Goal: Communication & Community: Share content

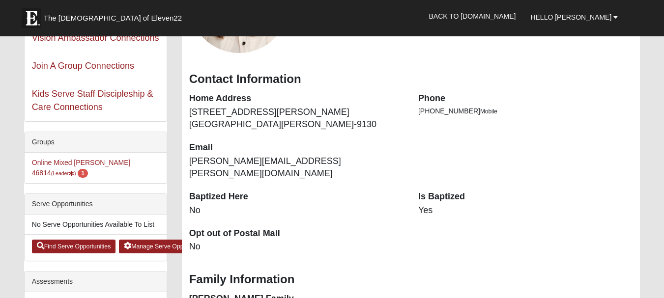
scroll to position [147, 0]
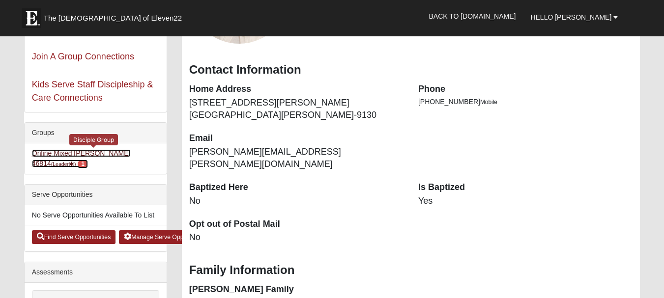
click at [95, 152] on link "Online Mixed [PERSON_NAME] 46814 (Leader ) 1" at bounding box center [81, 158] width 99 height 18
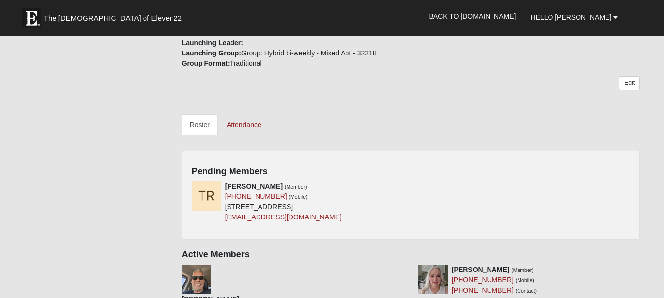
scroll to position [442, 0]
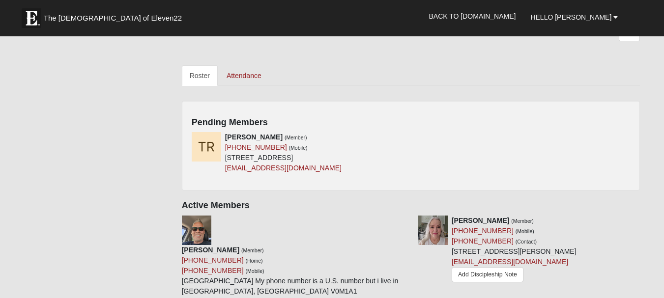
click at [412, 139] on div "Taylor Rhoades (Member) (469) 371-2997 (Mobile) 4141 Midway Rd Apt 2046 Carroll…" at bounding box center [411, 156] width 454 height 49
click at [405, 138] on icon at bounding box center [407, 137] width 7 height 7
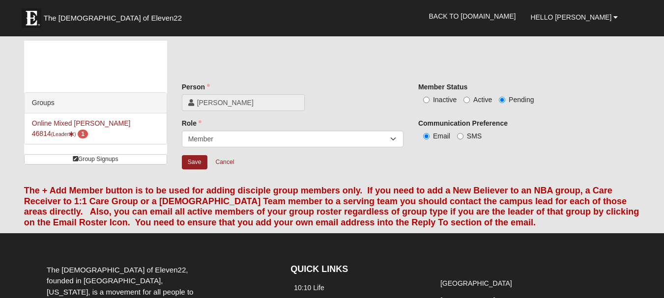
click at [477, 97] on span "Active" at bounding box center [482, 100] width 19 height 8
click at [470, 97] on input "Active" at bounding box center [467, 100] width 6 height 6
radio input "true"
click at [206, 161] on input "Save" at bounding box center [195, 162] width 26 height 14
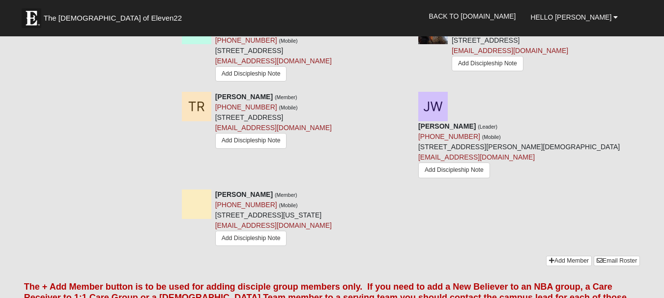
scroll to position [934, 0]
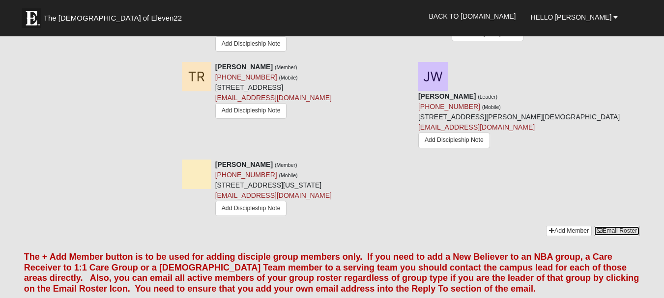
click at [629, 226] on link "Email Roster" at bounding box center [617, 231] width 46 height 10
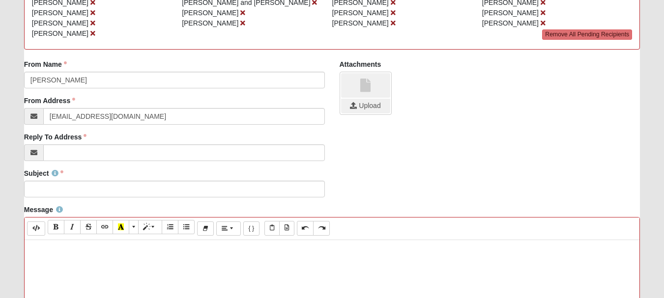
scroll to position [246, 0]
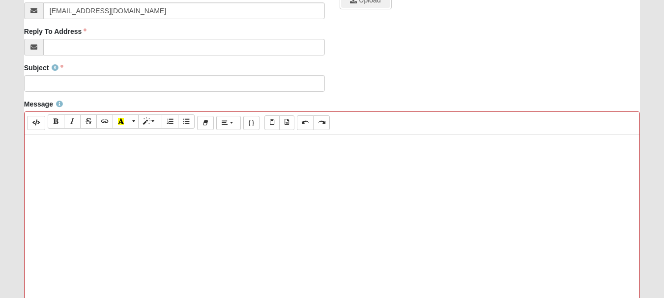
click at [66, 142] on p at bounding box center [331, 145] width 605 height 10
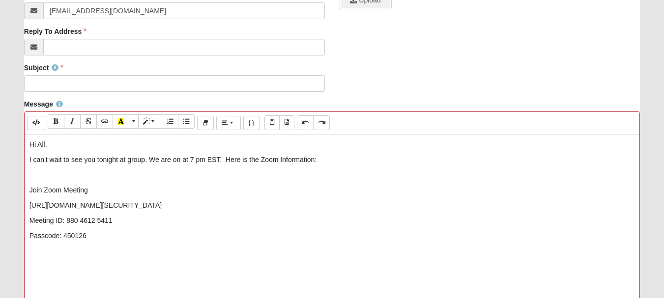
click at [378, 162] on p "I can't wait to see you tonight at group. We are on at 7 pm EST. Here is the Zo…" at bounding box center [331, 160] width 605 height 10
drag, startPoint x: 224, startPoint y: 161, endPoint x: 238, endPoint y: 161, distance: 14.7
click at [225, 161] on p "I can't wait to see you tonight at group. We are on at 7 pm EST. Here is the Zo…" at bounding box center [331, 160] width 605 height 10
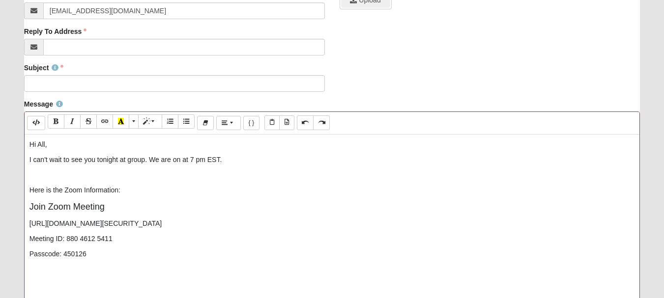
click at [236, 160] on p "I can't wait to see you tonight at group. We are on at 7 pm EST." at bounding box center [331, 160] width 605 height 10
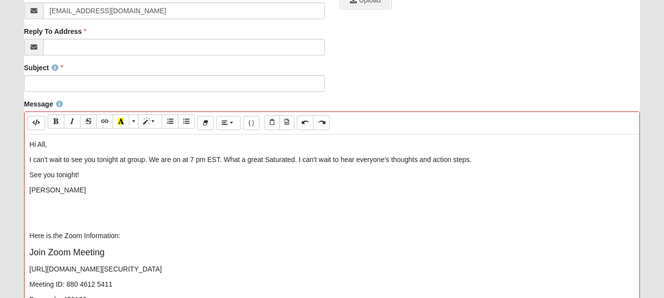
click at [86, 177] on p "See you tonight!" at bounding box center [331, 175] width 605 height 10
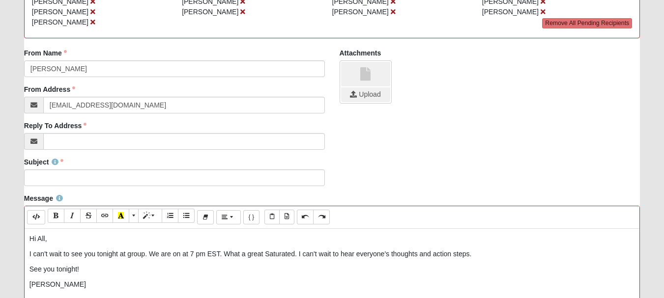
scroll to position [147, 0]
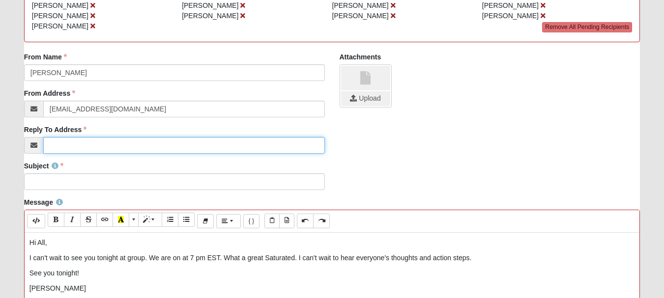
click at [61, 145] on input "Reply To Address" at bounding box center [184, 145] width 282 height 17
type input "[PERSON_NAME][EMAIL_ADDRESS][PERSON_NAME][DOMAIN_NAME]"
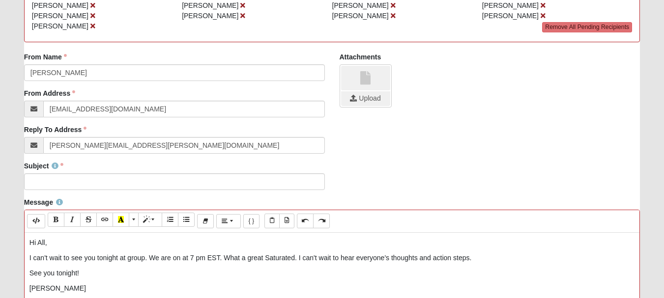
click at [106, 166] on div "Subject Subject is required." at bounding box center [174, 175] width 301 height 29
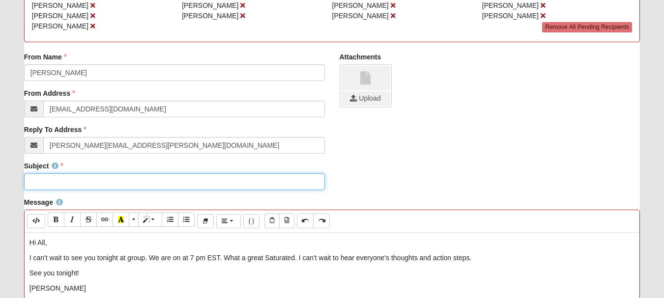
click at [80, 183] on input "Subject" at bounding box center [174, 182] width 301 height 17
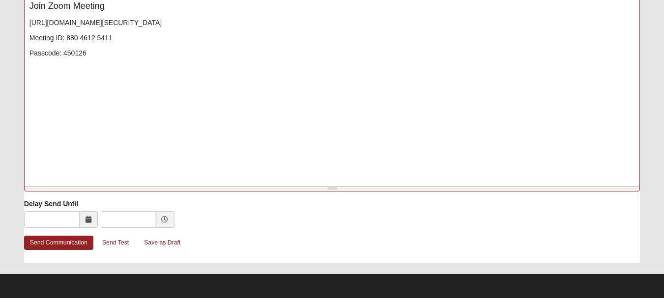
scroll to position [493, 0]
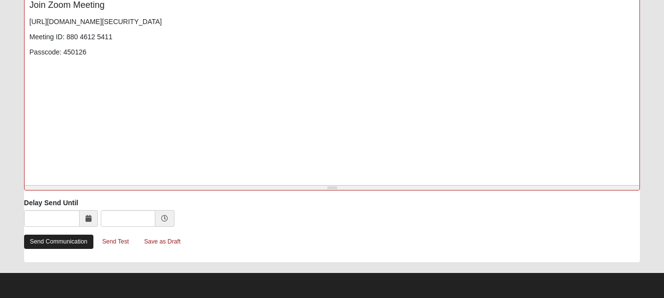
type input "We are on tonight! Disciple Group at 7 pm EST"
click at [55, 244] on link "Send Communication" at bounding box center [58, 242] width 69 height 14
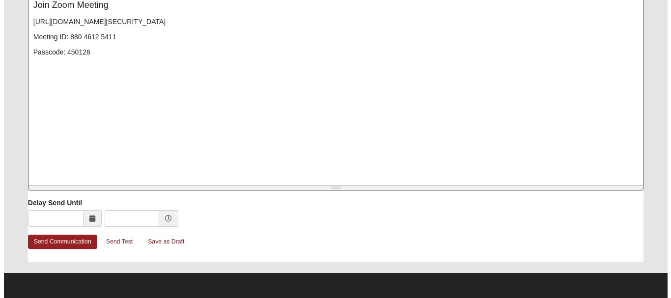
scroll to position [0, 0]
